Goal: Task Accomplishment & Management: Use online tool/utility

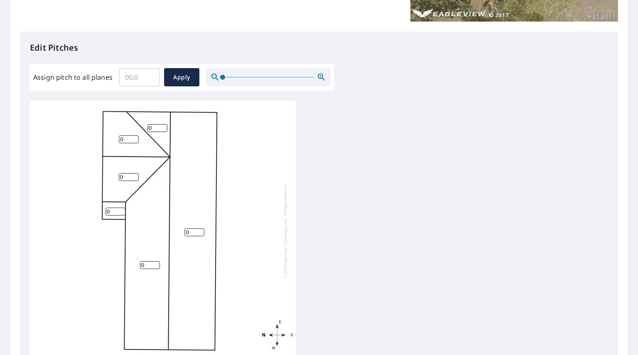
scroll to position [8, 0]
click at [129, 87] on input "Assign pitch to all planes" at bounding box center [139, 77] width 41 height 23
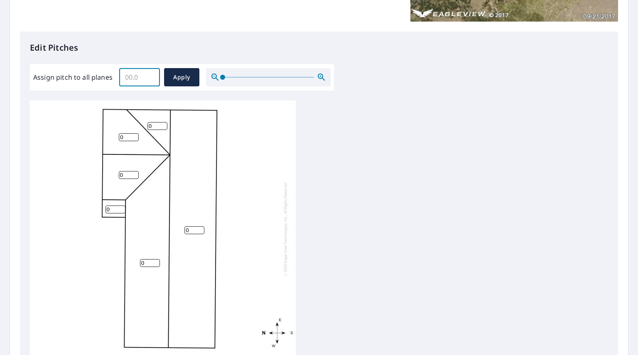
click at [129, 87] on input "Assign pitch to all planes" at bounding box center [139, 77] width 41 height 23
type input "4"
click at [192, 76] on button "Apply" at bounding box center [181, 77] width 35 height 18
type input "4"
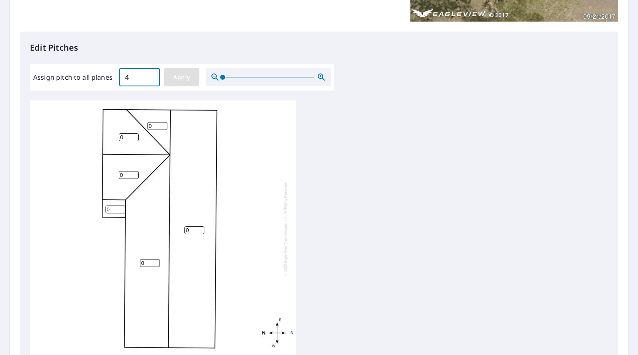
type input "4"
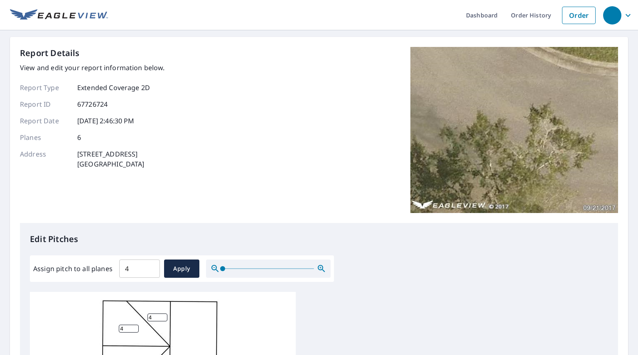
scroll to position [302, 0]
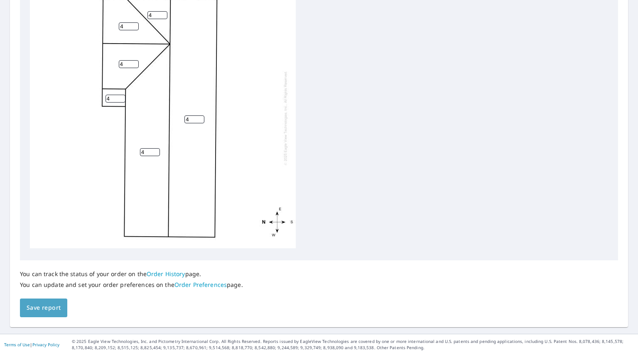
click at [49, 305] on span "Save report" at bounding box center [44, 308] width 34 height 10
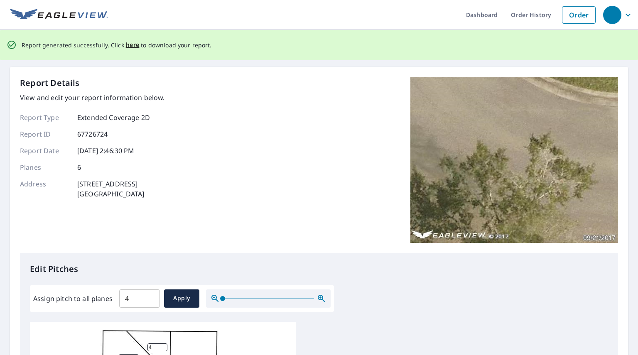
scroll to position [0, 0]
click at [128, 46] on span "here" at bounding box center [133, 45] width 14 height 10
